Goal: Use online tool/utility: Utilize a website feature to perform a specific function

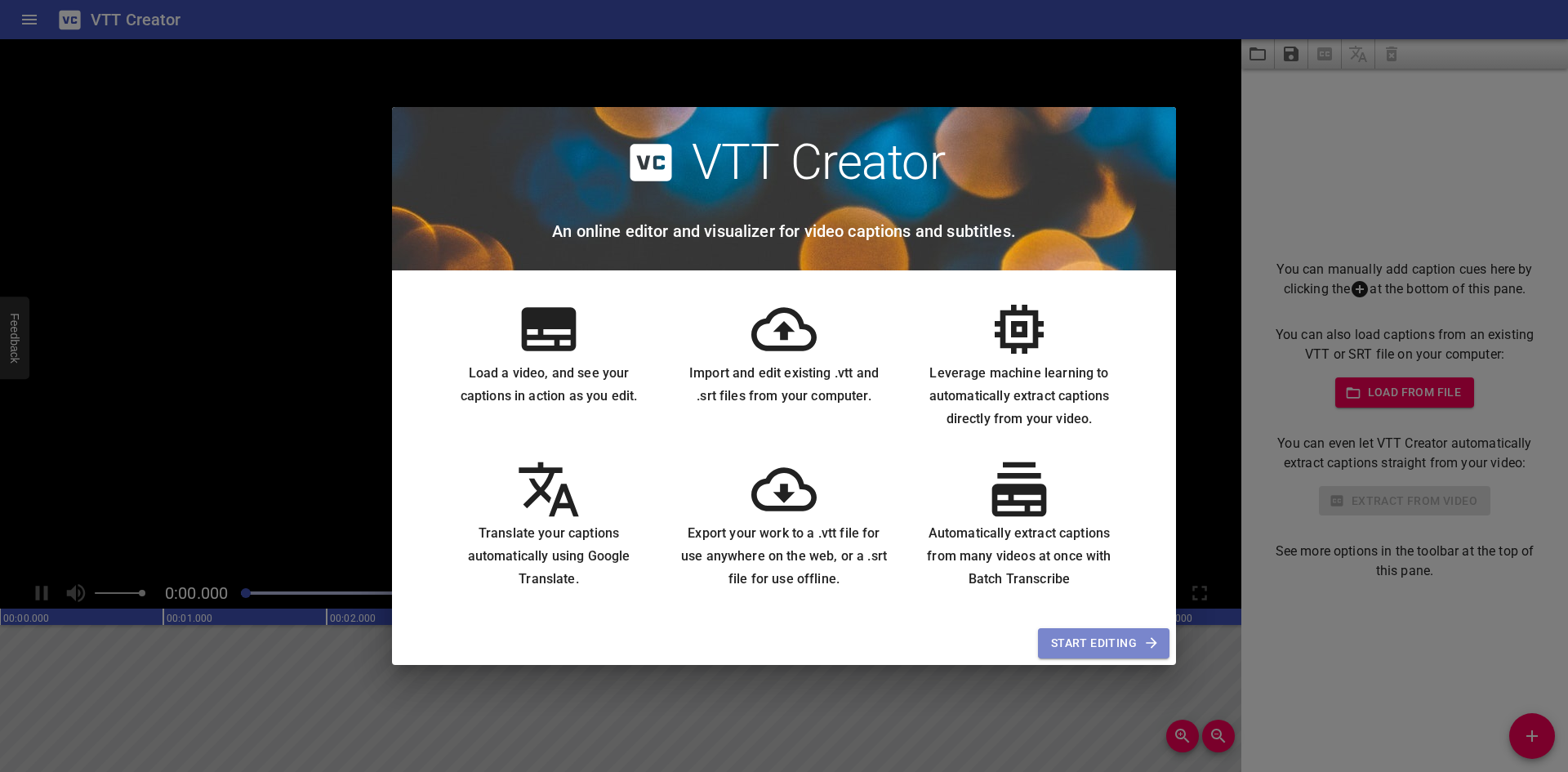
click at [1092, 638] on span "Start Editing" at bounding box center [1104, 643] width 106 height 21
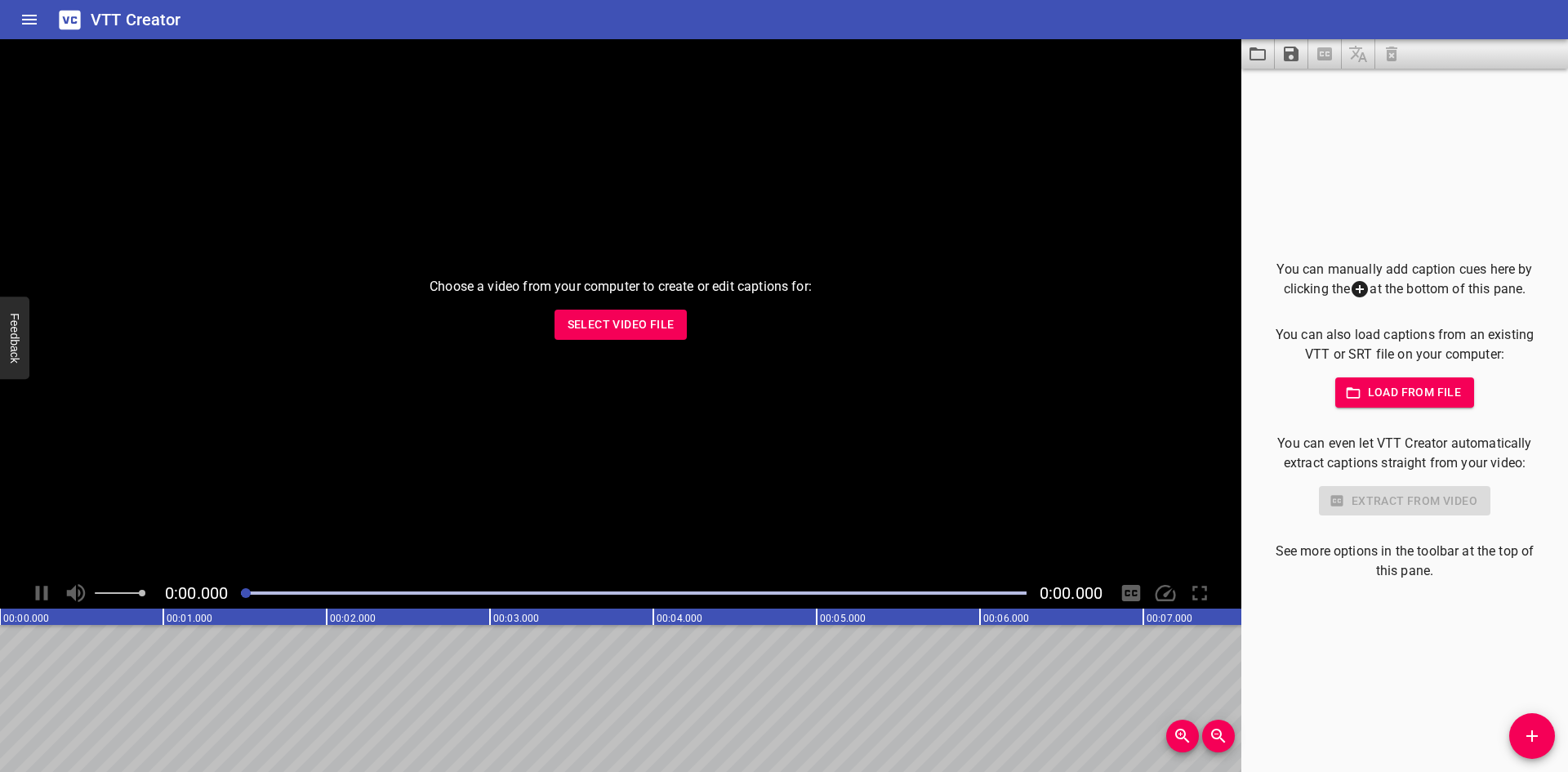
click at [1378, 403] on button "Load from file" at bounding box center [1405, 392] width 140 height 30
click at [616, 333] on span "Select Video File" at bounding box center [621, 325] width 107 height 21
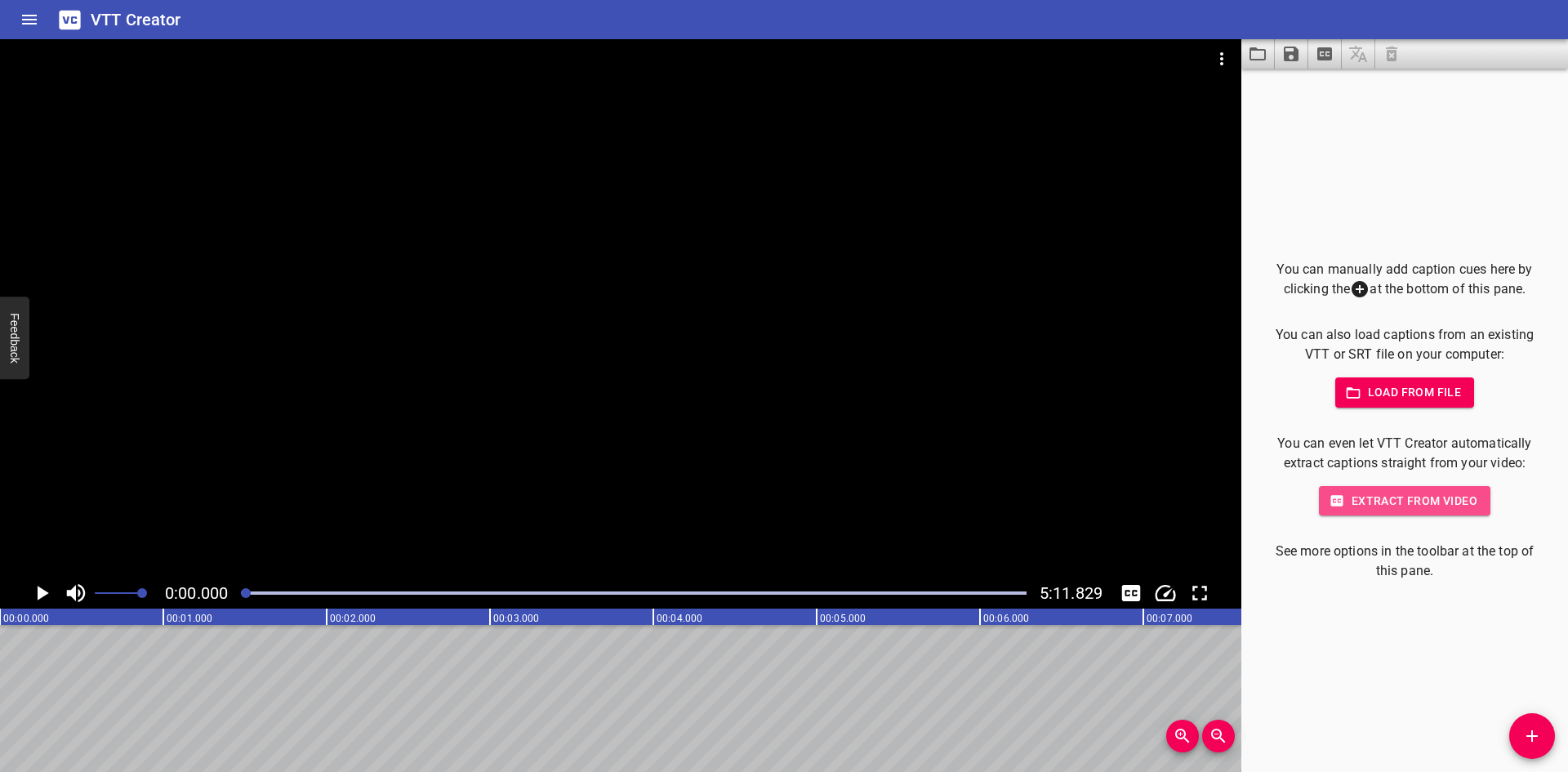
click at [1434, 512] on button "Extract from video" at bounding box center [1404, 501] width 171 height 30
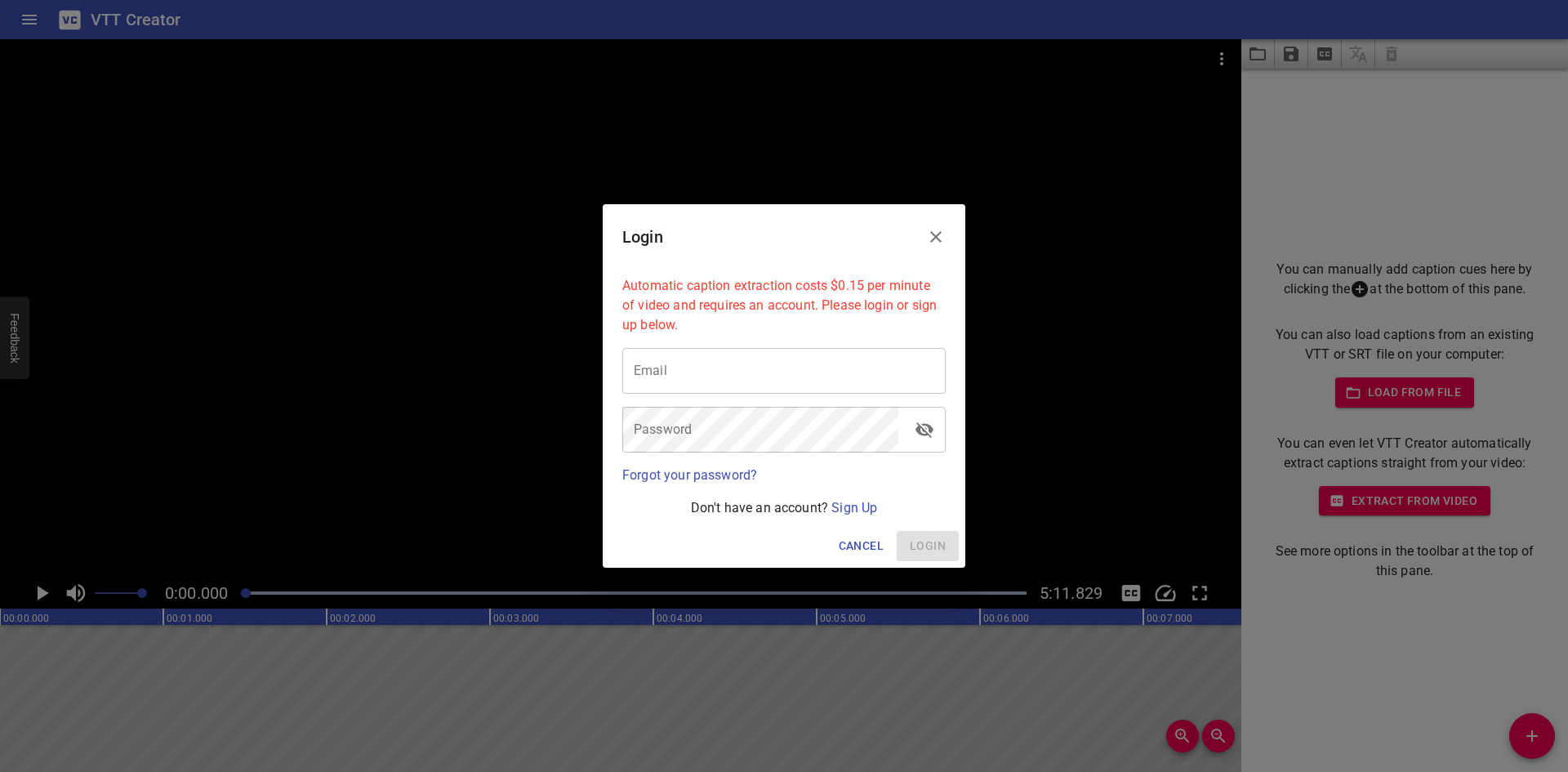
click at [936, 238] on icon "Close" at bounding box center [935, 237] width 12 height 12
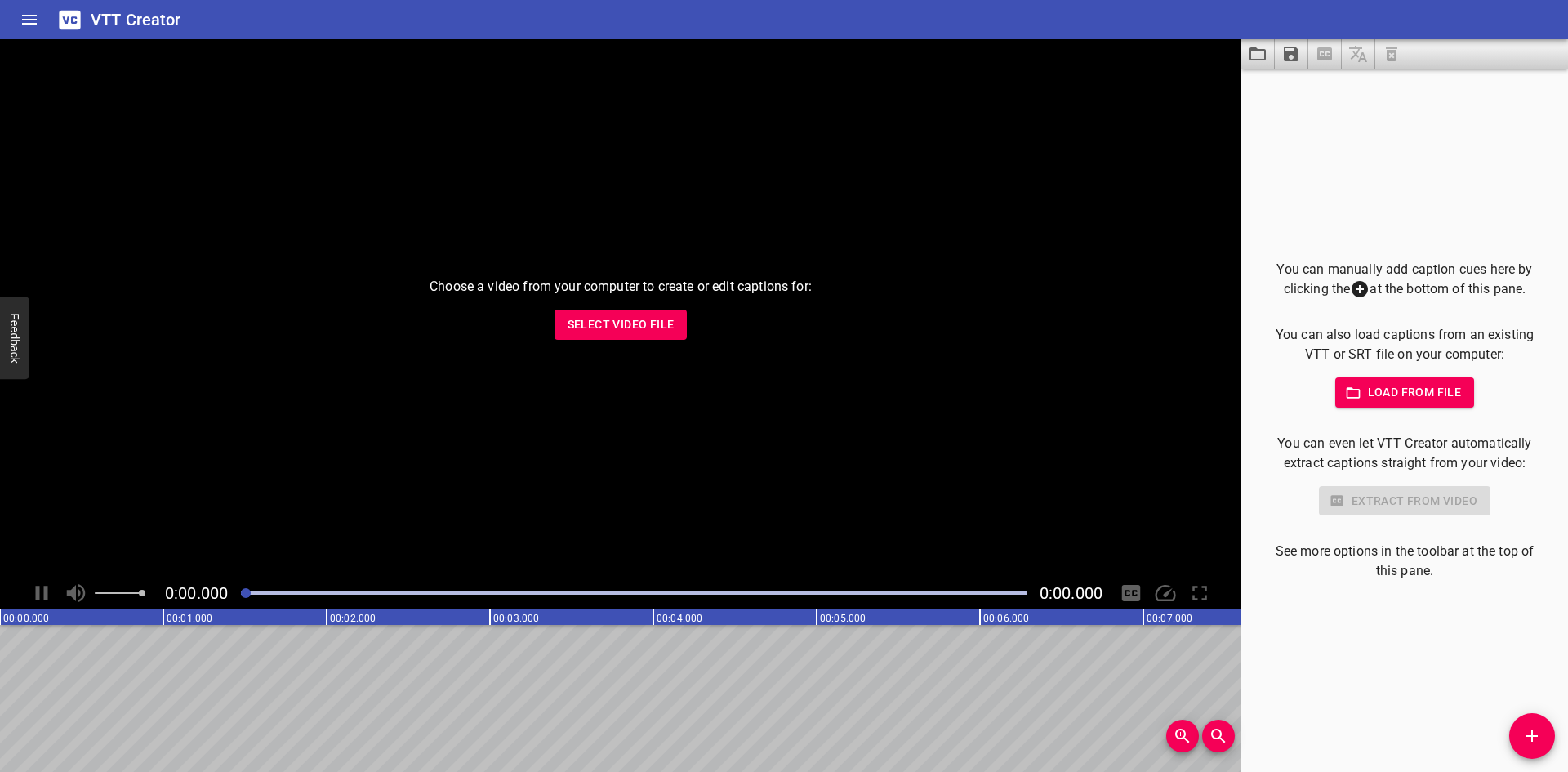
click at [592, 323] on span "Select Video File" at bounding box center [621, 325] width 107 height 21
click at [593, 338] on button "Select Video File" at bounding box center [621, 325] width 133 height 30
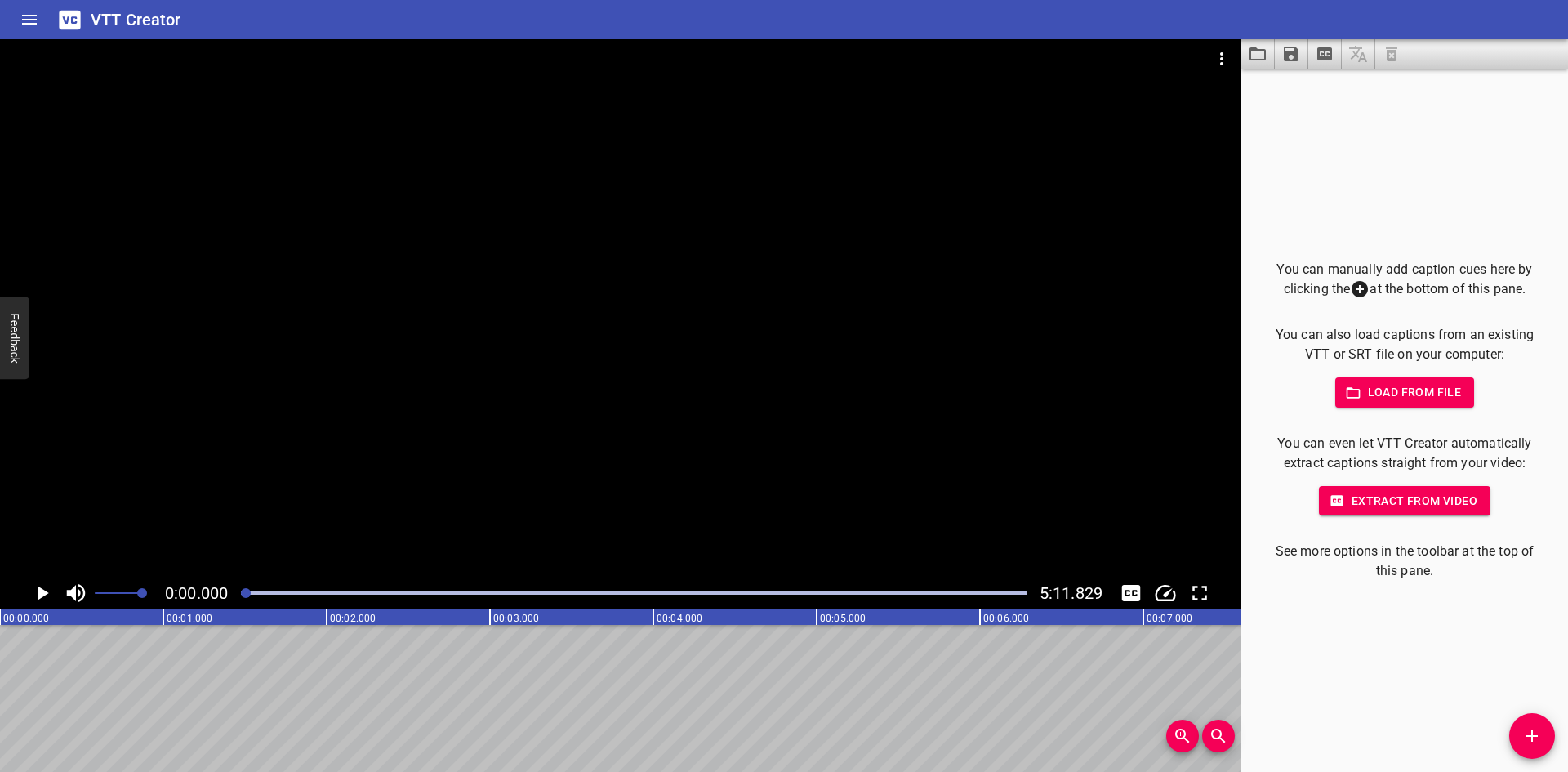
click at [1400, 496] on span "Extract from video" at bounding box center [1404, 501] width 146 height 21
